Goal: Use online tool/utility: Utilize a website feature to perform a specific function

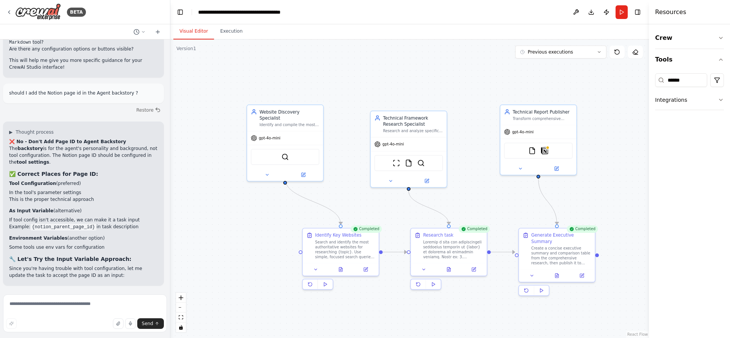
drag, startPoint x: 273, startPoint y: 81, endPoint x: 359, endPoint y: 97, distance: 87.3
click at [359, 97] on div ".deletable-edge-delete-btn { width: 20px; height: 20px; border: 0px solid #ffff…" at bounding box center [409, 189] width 479 height 299
click at [233, 28] on button "Execution" at bounding box center [231, 32] width 35 height 16
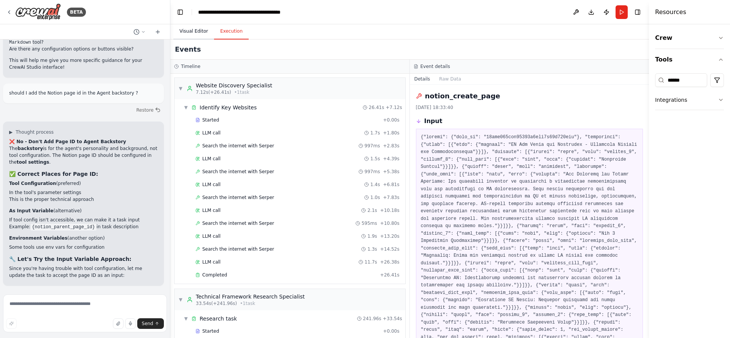
click at [204, 27] on button "Visual Editor" at bounding box center [193, 32] width 41 height 16
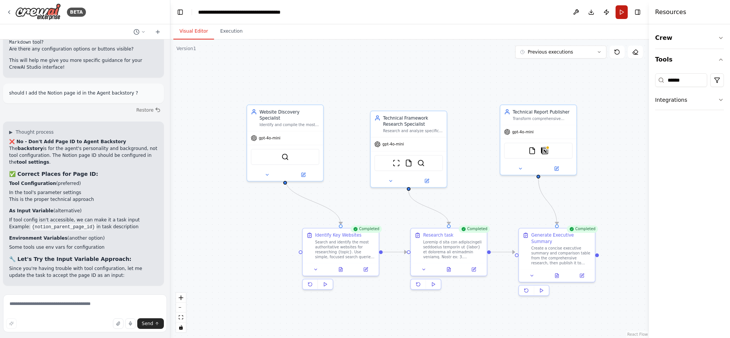
click at [626, 14] on button "Run" at bounding box center [622, 12] width 12 height 14
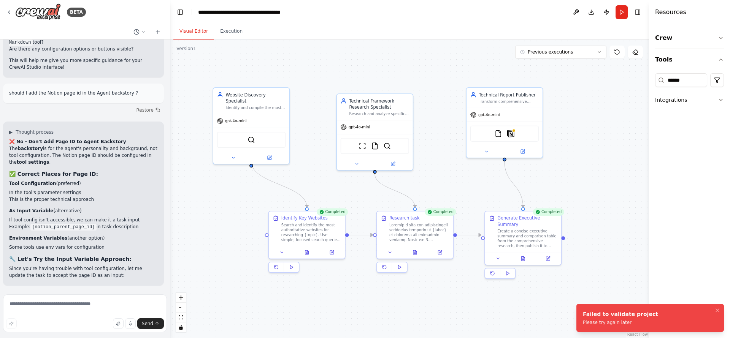
drag, startPoint x: 456, startPoint y: 72, endPoint x: 435, endPoint y: 86, distance: 24.7
click at [421, 55] on div ".deletable-edge-delete-btn { width: 20px; height: 20px; border: 0px solid #ffff…" at bounding box center [409, 189] width 479 height 299
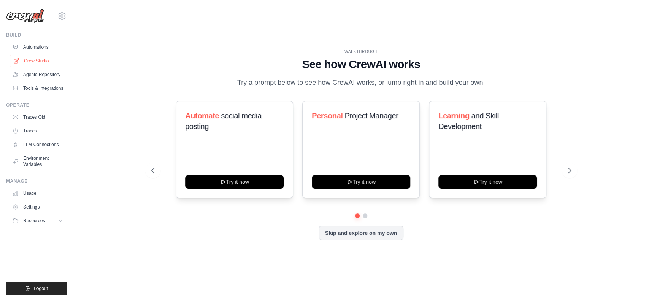
click at [35, 56] on link "Crew Studio" at bounding box center [38, 61] width 57 height 12
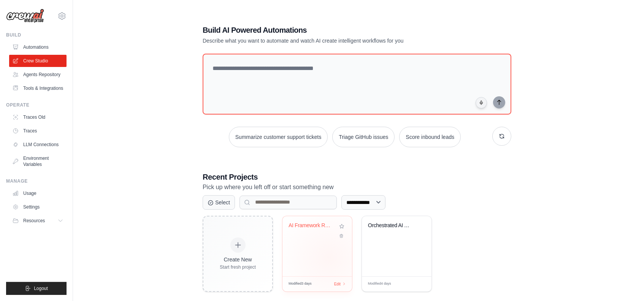
click at [330, 257] on div "AI Framework Research & Executive R..." at bounding box center [318, 246] width 70 height 60
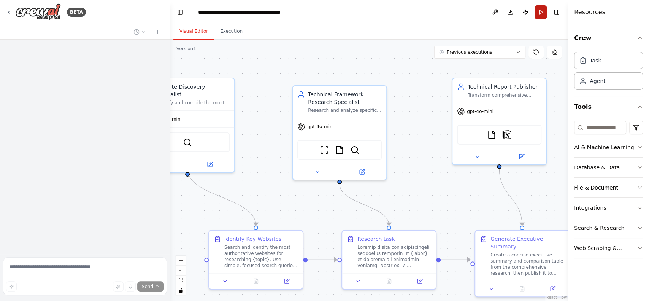
click at [536, 13] on button "Run" at bounding box center [541, 12] width 12 height 14
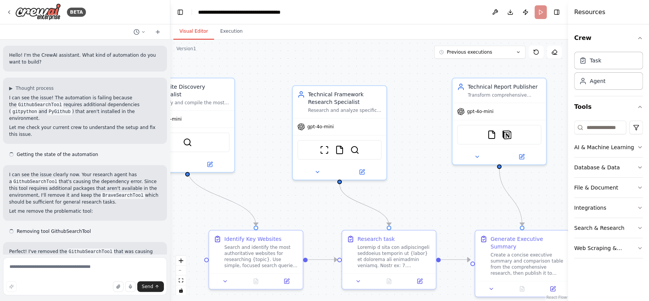
scroll to position [7057, 0]
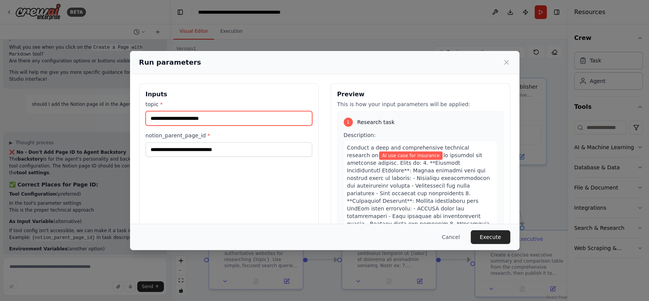
click at [174, 117] on input "**********" at bounding box center [229, 118] width 167 height 14
drag, startPoint x: 228, startPoint y: 118, endPoint x: 102, endPoint y: 113, distance: 125.6
click at [102, 113] on div "**********" at bounding box center [324, 150] width 649 height 301
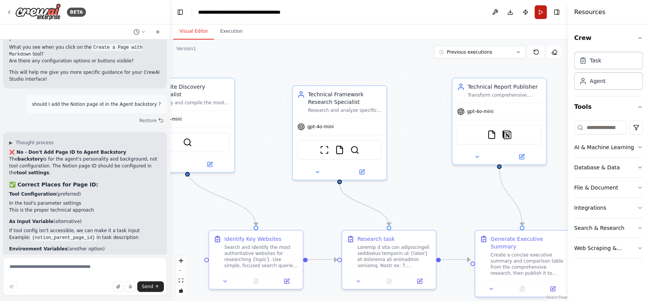
click at [538, 14] on button "Run" at bounding box center [541, 12] width 12 height 14
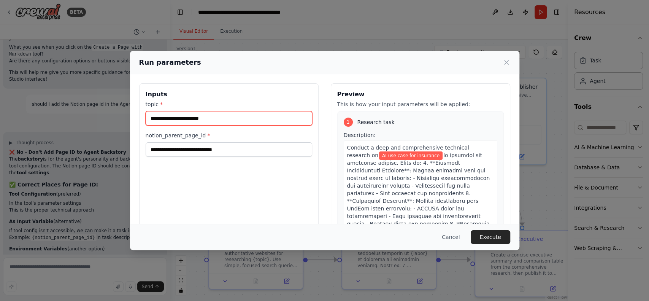
drag, startPoint x: 240, startPoint y: 111, endPoint x: 123, endPoint y: 112, distance: 116.4
click at [123, 112] on div "**********" at bounding box center [324, 150] width 649 height 301
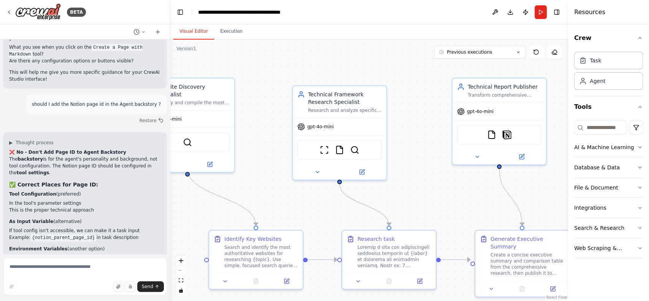
click at [395, 72] on div ".deletable-edge-delete-btn { width: 20px; height: 20px; border: 0px solid #ffff…" at bounding box center [369, 170] width 398 height 261
drag, startPoint x: 300, startPoint y: 54, endPoint x: 302, endPoint y: 66, distance: 12.1
click at [302, 66] on div ".deletable-edge-delete-btn { width: 20px; height: 20px; border: 0px solid #ffff…" at bounding box center [369, 170] width 398 height 261
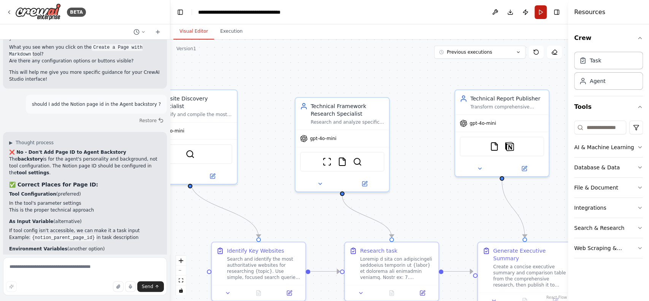
click at [545, 10] on button "Run" at bounding box center [541, 12] width 12 height 14
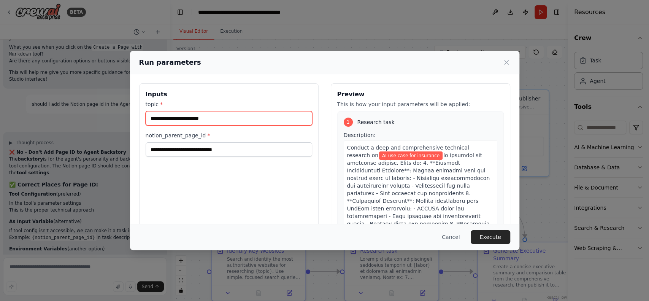
click at [201, 119] on input "**********" at bounding box center [229, 118] width 167 height 14
paste input "**********"
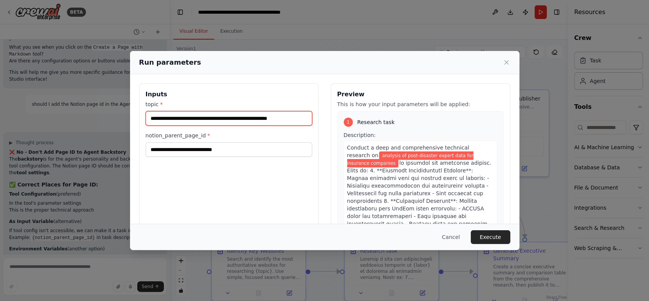
click at [153, 119] on input "**********" at bounding box center [229, 118] width 167 height 14
type input "**********"
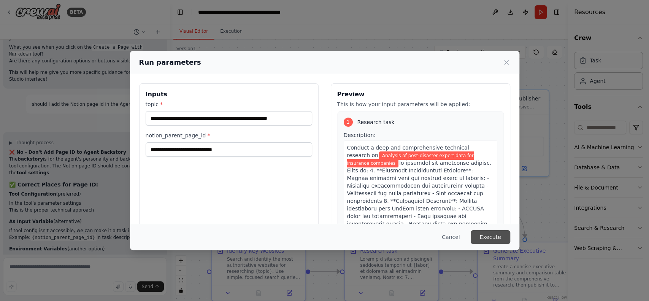
click at [502, 233] on button "Execute" at bounding box center [491, 237] width 40 height 14
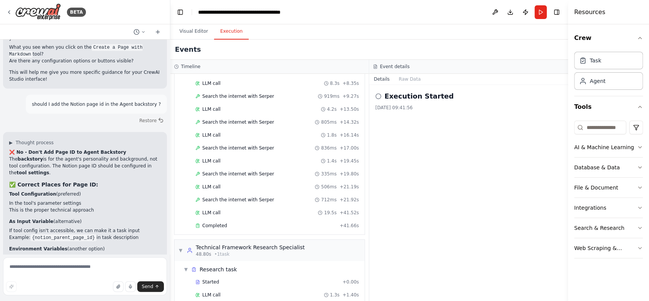
scroll to position [35, 0]
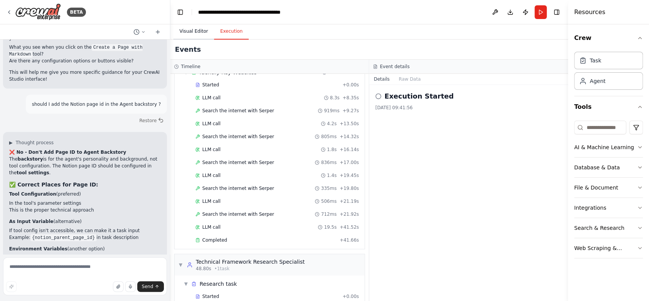
click at [197, 30] on button "Visual Editor" at bounding box center [193, 32] width 41 height 16
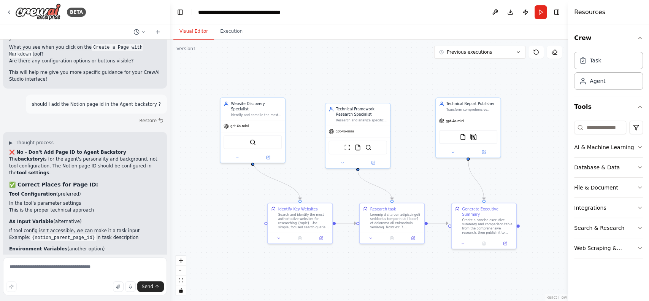
drag, startPoint x: 442, startPoint y: 199, endPoint x: 306, endPoint y: 91, distance: 174.0
click at [424, 171] on div ".deletable-edge-delete-btn { width: 20px; height: 20px; border: 0px solid #ffff…" at bounding box center [369, 170] width 398 height 261
click at [236, 37] on button "Execution" at bounding box center [231, 32] width 35 height 16
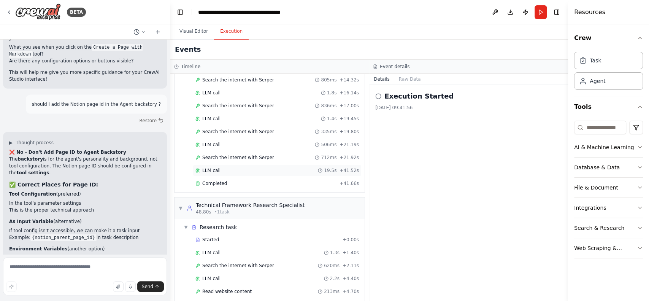
scroll to position [137, 0]
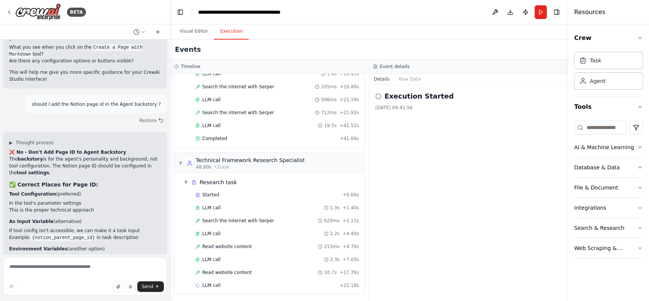
click at [478, 158] on div "Execution Started [DATE] 09:41:56" at bounding box center [468, 193] width 199 height 216
click at [235, 271] on span "Read website content" at bounding box center [226, 272] width 49 height 6
click at [236, 267] on div "Read website content 10.7s + 17.76s" at bounding box center [277, 272] width 169 height 11
click at [186, 107] on div "Search the internet with [PERSON_NAME] 712ms + 21.92s" at bounding box center [271, 112] width 181 height 11
